Goal: Information Seeking & Learning: Find specific fact

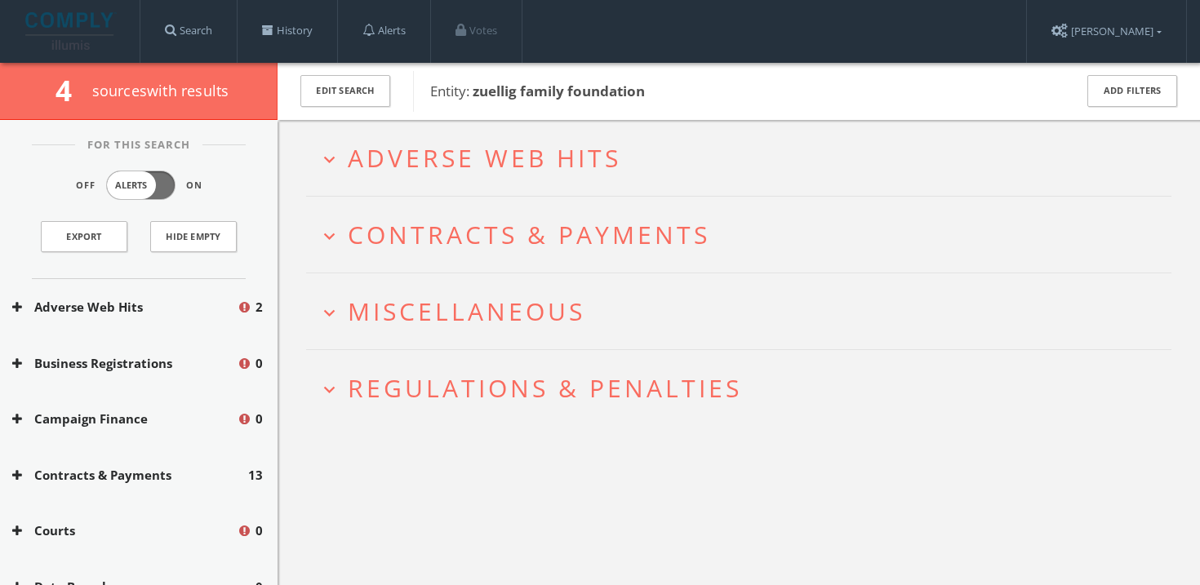
click at [94, 24] on img at bounding box center [70, 31] width 91 height 38
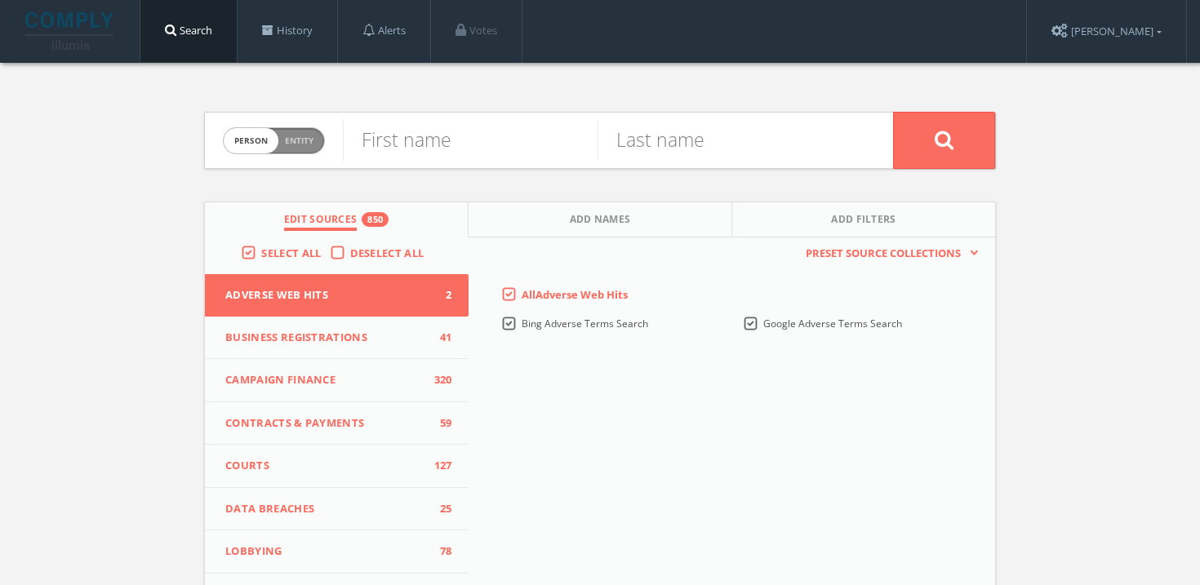
click at [287, 140] on span "Entity" at bounding box center [299, 141] width 29 height 12
checkbox input "true"
click at [456, 130] on input "text" at bounding box center [618, 140] width 550 height 42
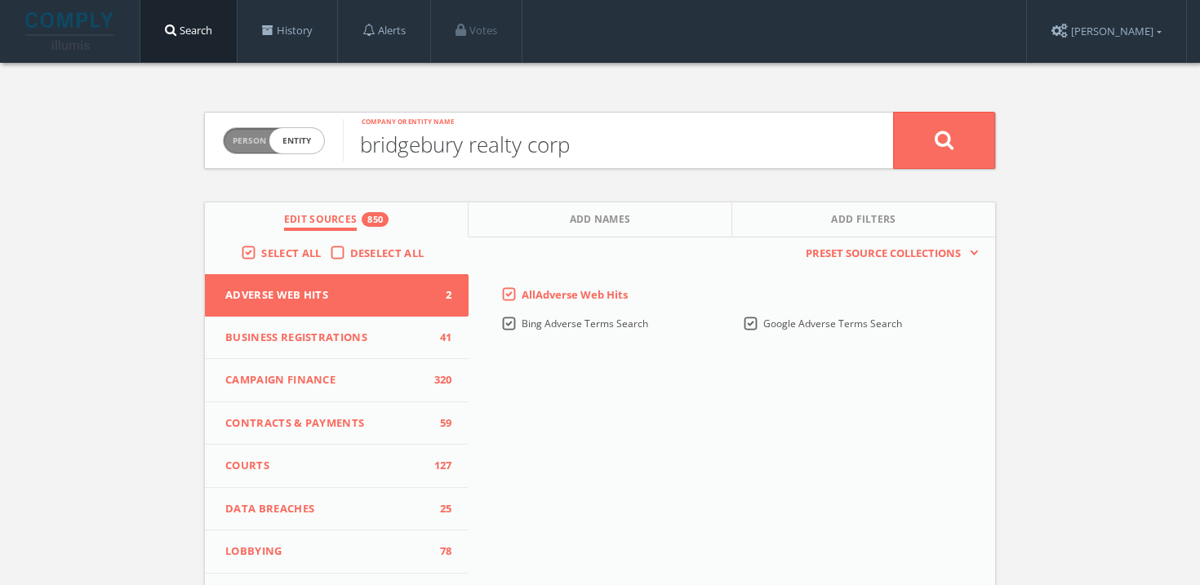
type input "bridgebury realty corp"
click at [956, 165] on button at bounding box center [944, 140] width 102 height 57
